Goal: Information Seeking & Learning: Find specific fact

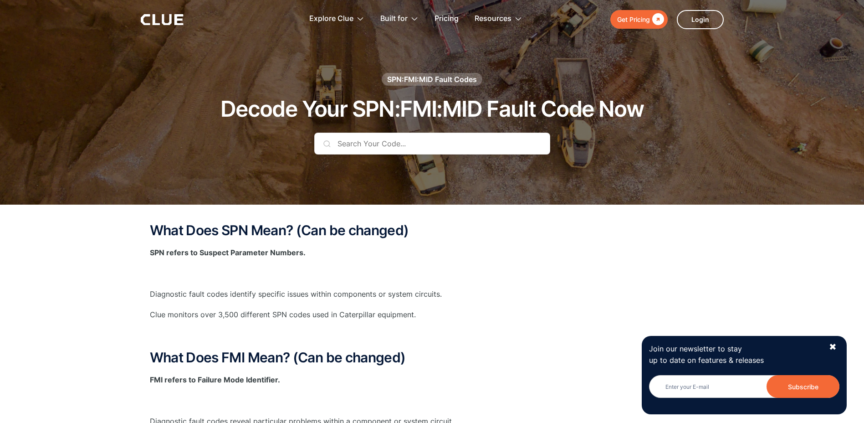
click at [334, 141] on input "text" at bounding box center [432, 144] width 236 height 22
type input "5"
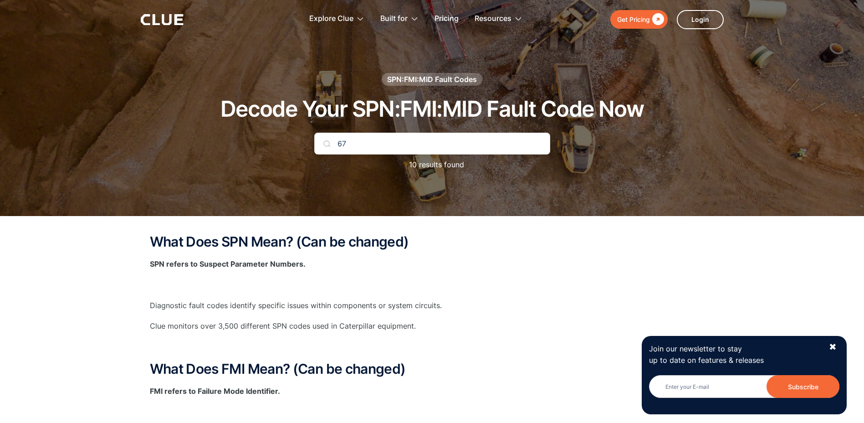
type input "6"
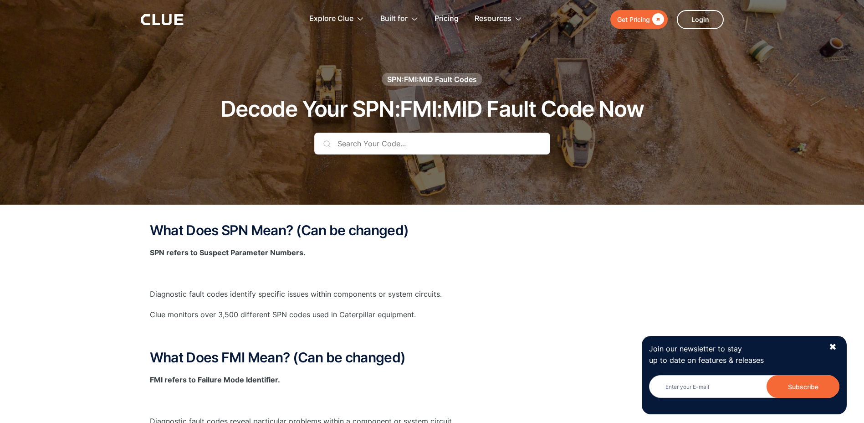
type input "s"
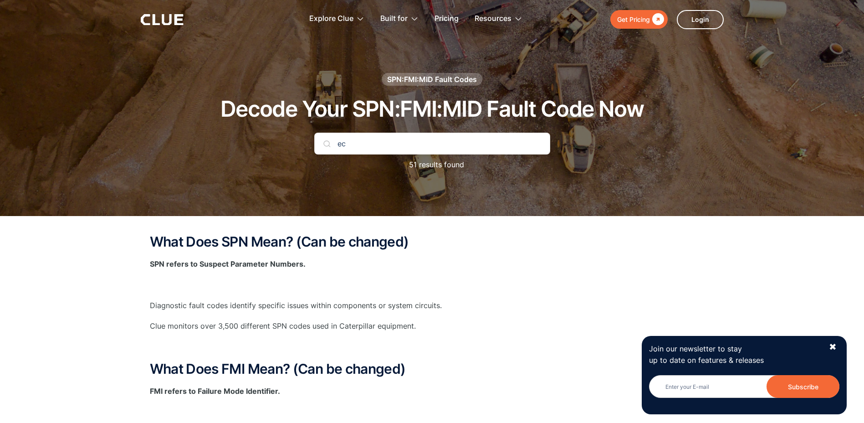
type input "e"
type input "s"
type input "676"
click at [430, 150] on input "676" at bounding box center [432, 144] width 236 height 22
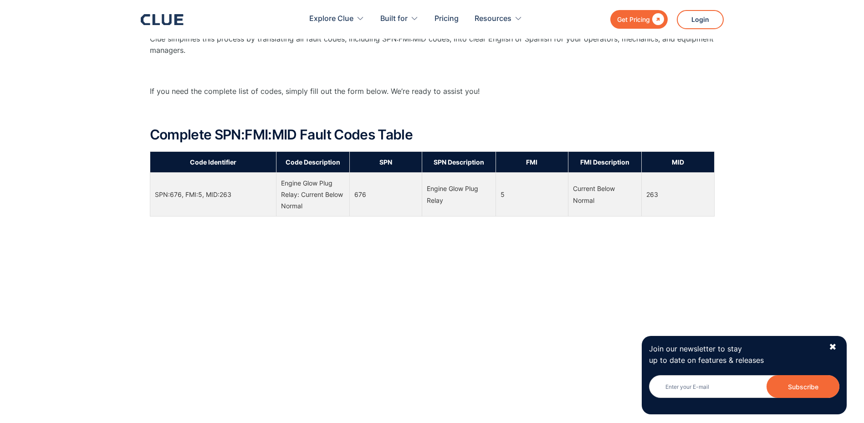
scroll to position [547, 0]
